Goal: Task Accomplishment & Management: Use online tool/utility

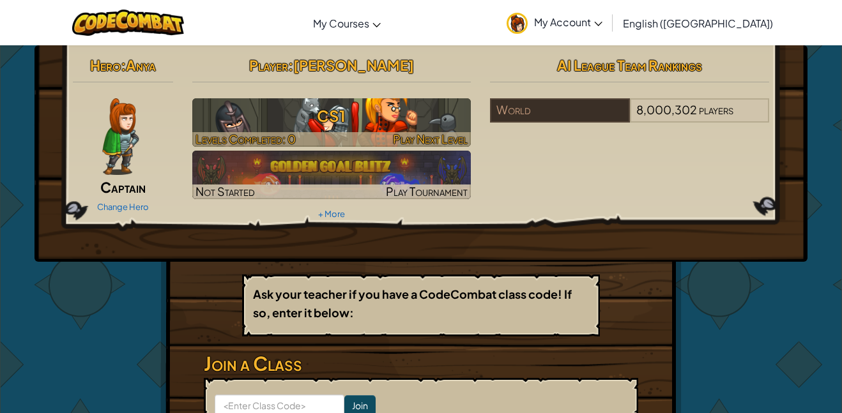
click at [291, 111] on h3 "CS1" at bounding box center [331, 116] width 279 height 29
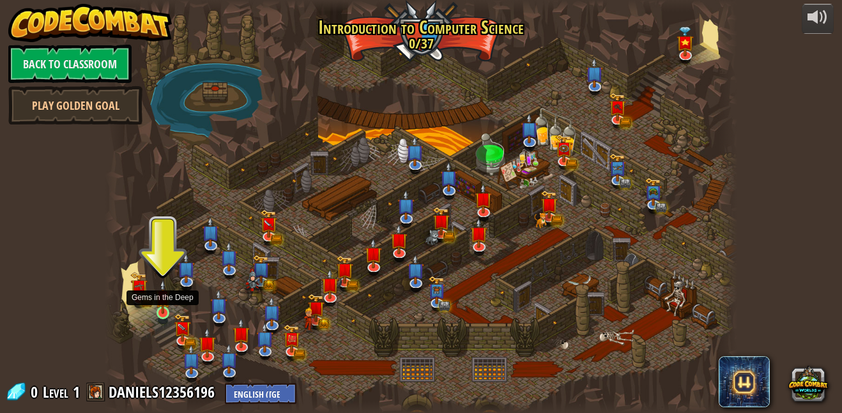
click at [163, 305] on img at bounding box center [162, 297] width 15 height 34
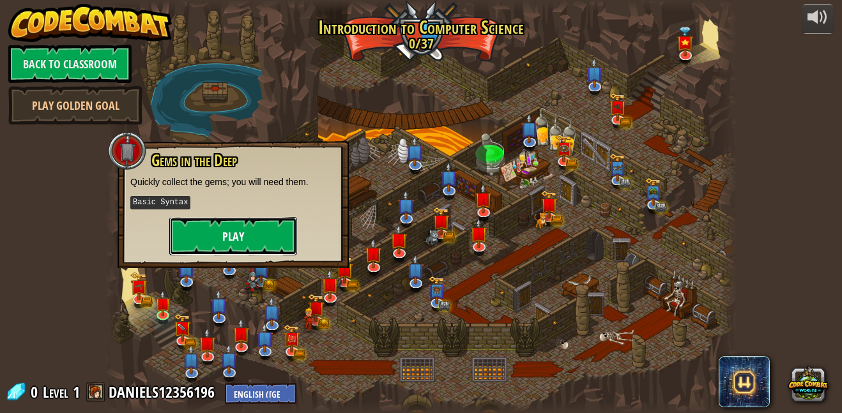
click at [231, 237] on button "Play" at bounding box center [233, 236] width 128 height 38
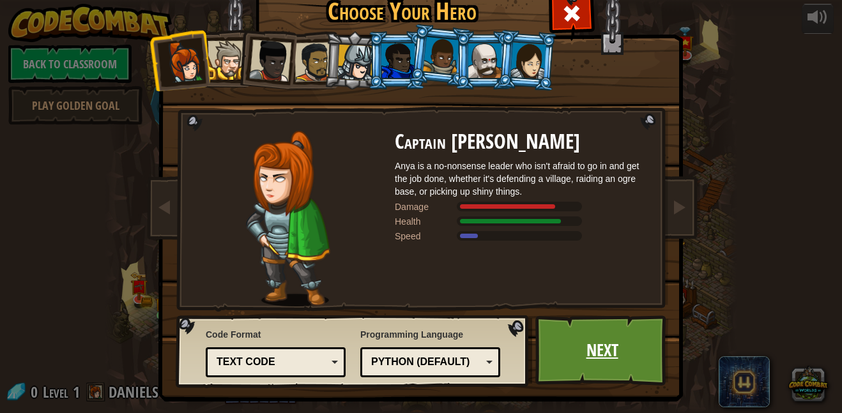
click at [540, 333] on link "Next" at bounding box center [601, 350] width 133 height 70
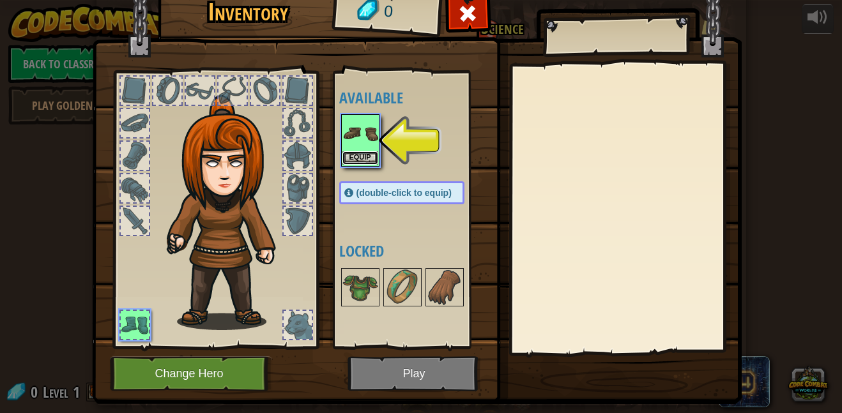
click at [356, 155] on button "Equip" at bounding box center [360, 157] width 36 height 13
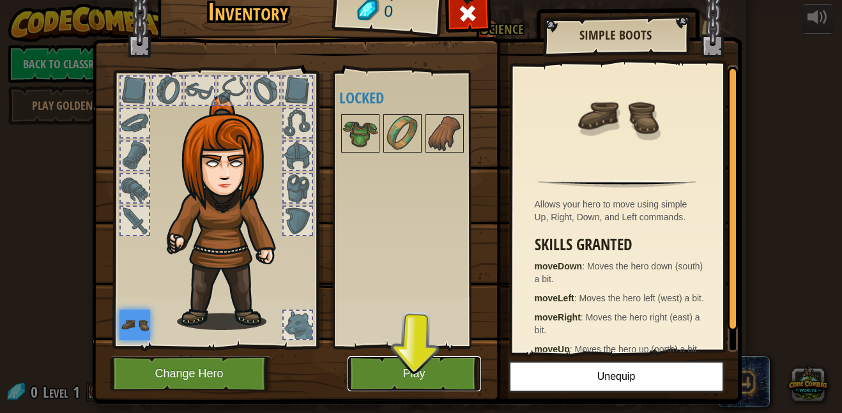
click at [382, 370] on button "Play" at bounding box center [413, 373] width 133 height 35
